Goal: Transaction & Acquisition: Purchase product/service

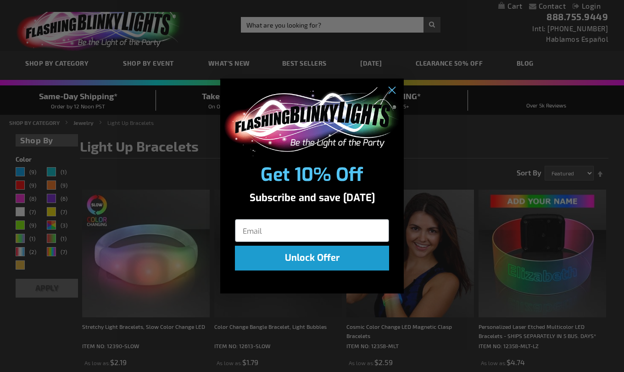
click at [383, 99] on img "POPUP Form" at bounding box center [312, 121] width 178 height 69
click at [391, 92] on icon "Close dialog" at bounding box center [392, 90] width 6 height 6
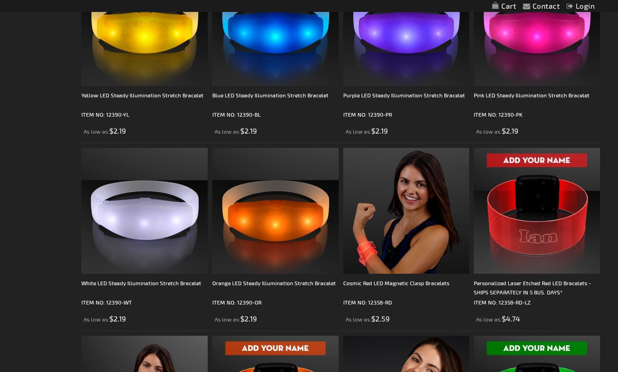
scroll to position [1548, 0]
click at [553, 242] on img at bounding box center [536, 210] width 126 height 126
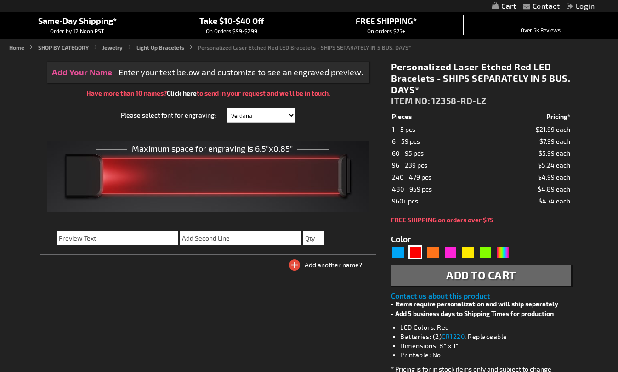
scroll to position [79, 0]
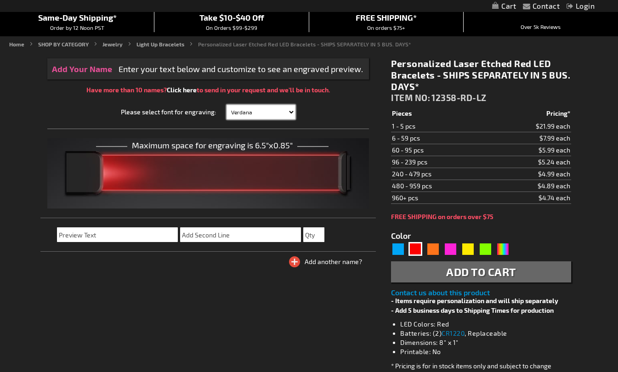
click at [286, 114] on select "Verdana Arial Arial Black Bauhaus 93 Berlin Sans Britannic Bold Cooper Black Co…" at bounding box center [260, 112] width 69 height 15
click at [340, 117] on div "Please select font for engraving: Verdana Arial Arial Black Bauhaus 93 Berlin S…" at bounding box center [208, 112] width 313 height 15
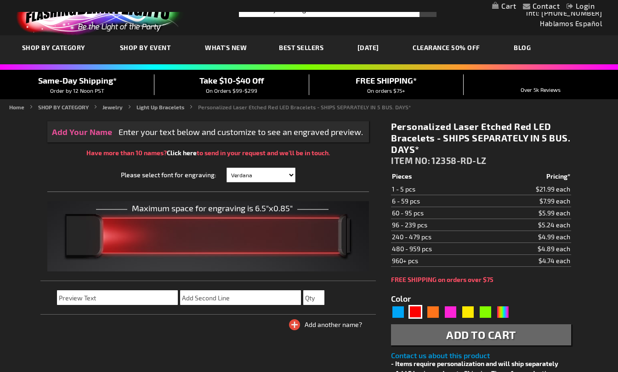
scroll to position [22, 0]
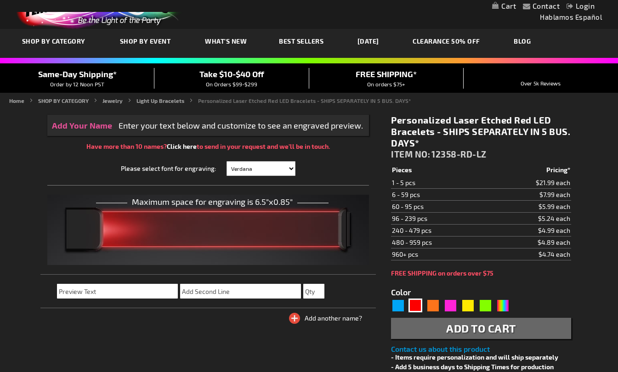
click at [284, 223] on span at bounding box center [221, 229] width 228 height 20
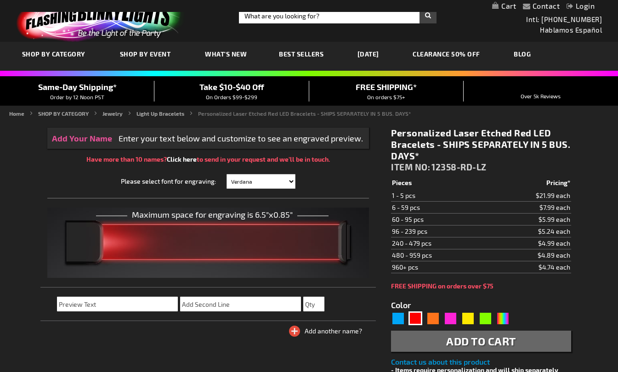
scroll to position [0, 0]
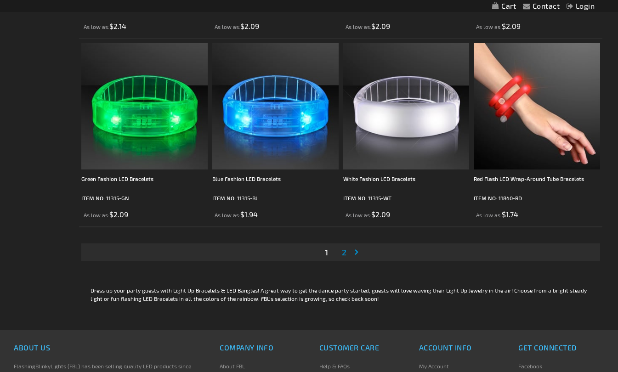
scroll to position [2781, 0]
